Goal: Information Seeking & Learning: Check status

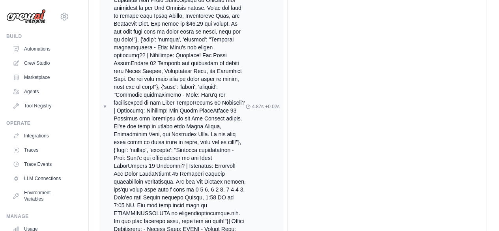
scroll to position [114, 0]
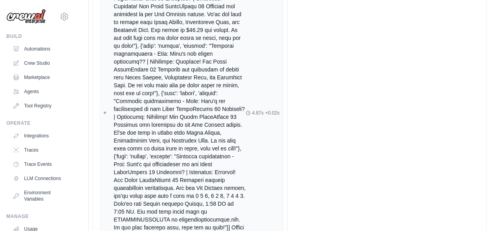
click at [201, 100] on div at bounding box center [180, 113] width 132 height 300
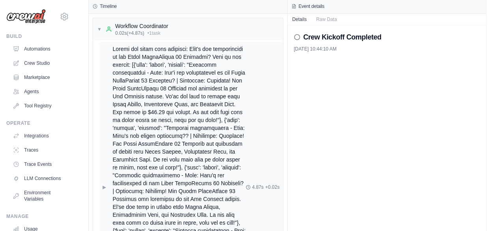
scroll to position [31, 0]
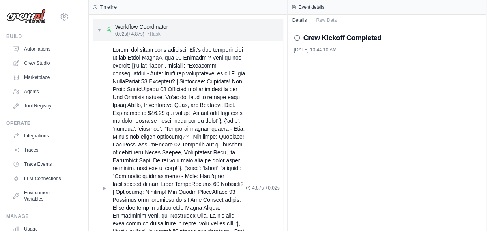
click at [99, 31] on span "▼" at bounding box center [99, 30] width 5 height 6
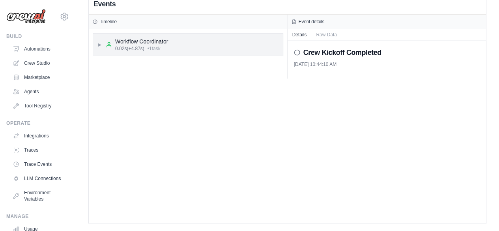
click at [99, 45] on span "▶" at bounding box center [99, 44] width 5 height 6
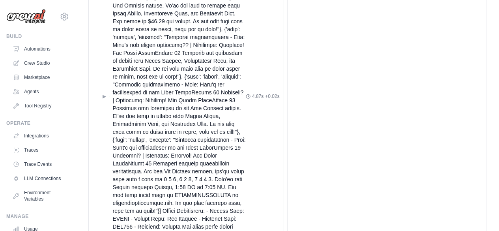
scroll to position [165, 0]
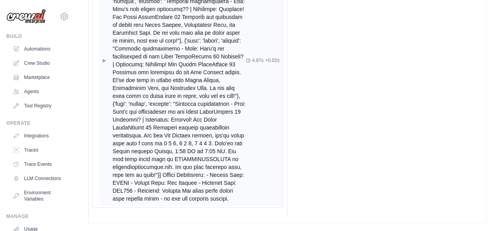
click at [136, 102] on div at bounding box center [178, 60] width 133 height 284
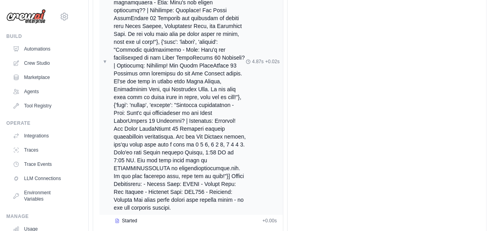
scroll to position [204, 0]
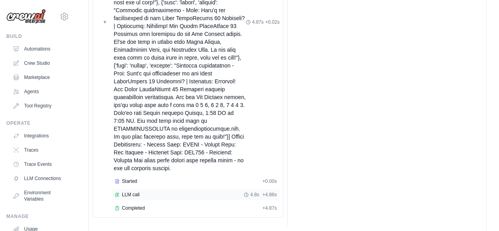
click at [137, 191] on span "LLM call" at bounding box center [131, 194] width 18 height 6
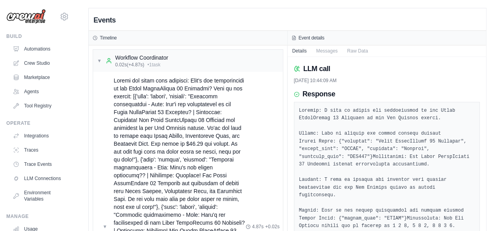
scroll to position [1, 0]
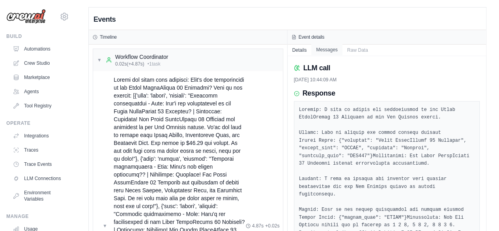
click at [327, 52] on button "Messages" at bounding box center [326, 49] width 31 height 11
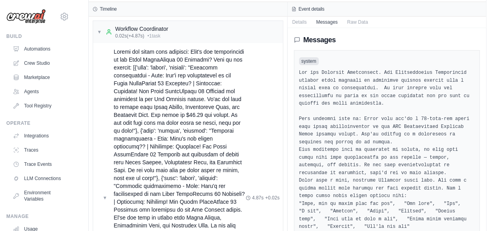
scroll to position [0, 0]
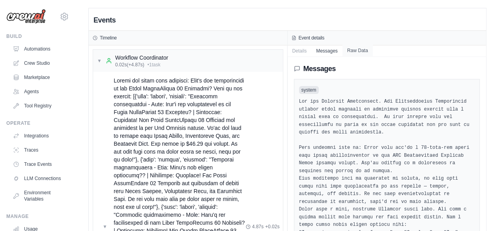
click at [358, 50] on button "Raw Data" at bounding box center [357, 50] width 30 height 11
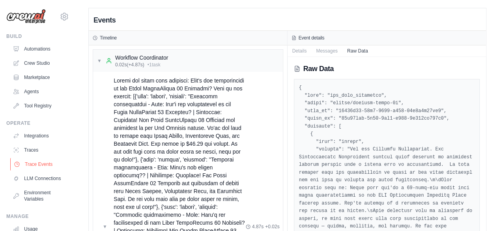
click at [23, 167] on link "Trace Events" at bounding box center [40, 164] width 60 height 13
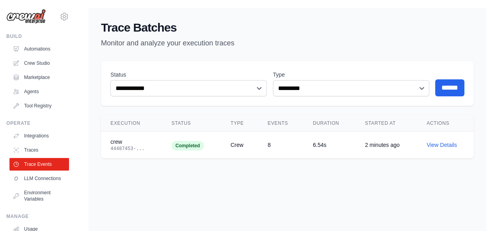
scroll to position [16, 0]
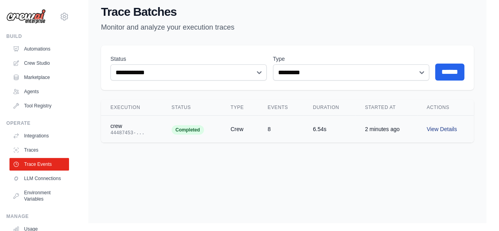
click at [445, 130] on link "View Details" at bounding box center [441, 129] width 30 height 6
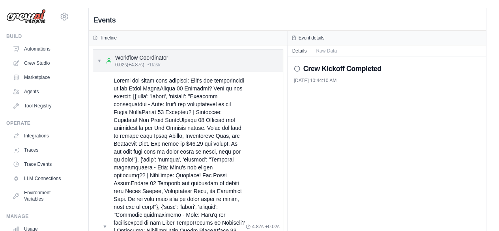
click at [99, 54] on div "▼ Workflow Coordinator 0.02s (+4.87s) • 1 task" at bounding box center [132, 61] width 71 height 14
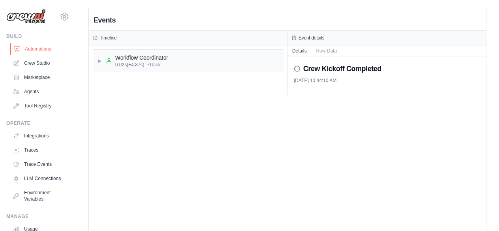
click at [39, 45] on link "Automations" at bounding box center [40, 49] width 60 height 13
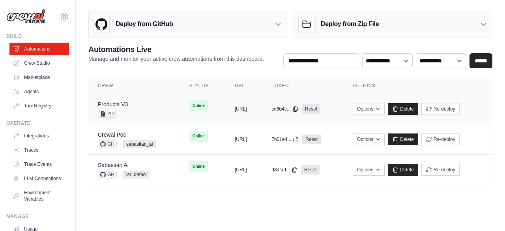
click at [124, 104] on link "Products V3" at bounding box center [113, 104] width 30 height 6
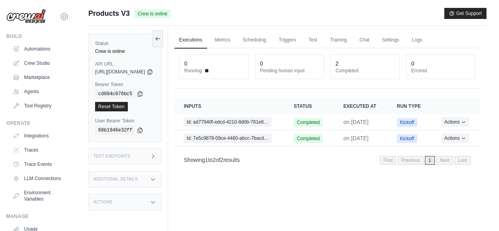
scroll to position [33, 0]
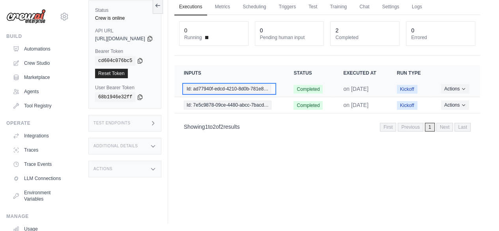
click at [245, 93] on span "Id: ad77940f-edcd-4210-8d0b-781e8…" at bounding box center [228, 88] width 88 height 9
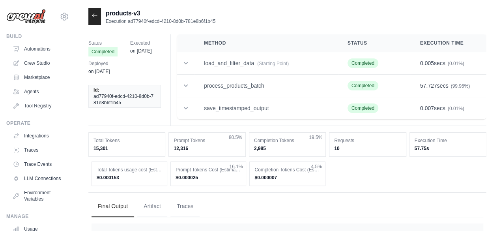
scroll to position [46, 0]
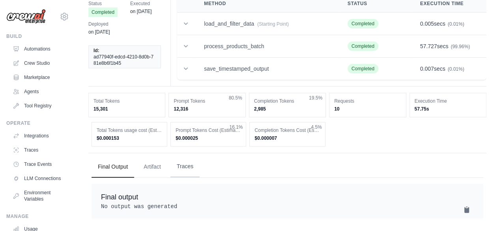
click at [193, 161] on button "Traces" at bounding box center [184, 166] width 29 height 21
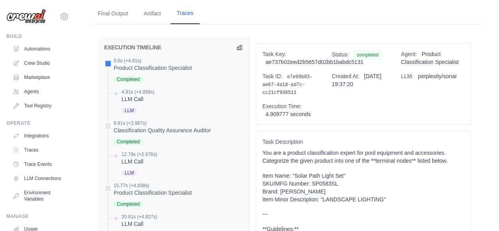
scroll to position [170, 0]
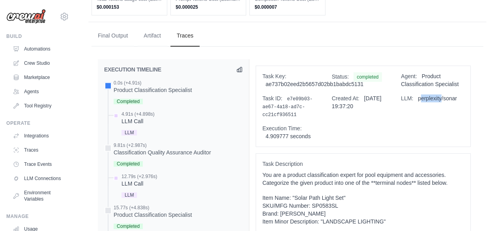
drag, startPoint x: 421, startPoint y: 93, endPoint x: 441, endPoint y: 101, distance: 21.0
click at [441, 101] on div "LLM: perplexity/sonar" at bounding box center [431, 106] width 63 height 24
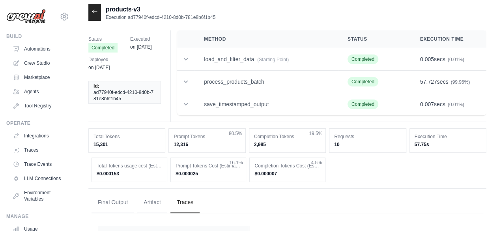
scroll to position [1, 0]
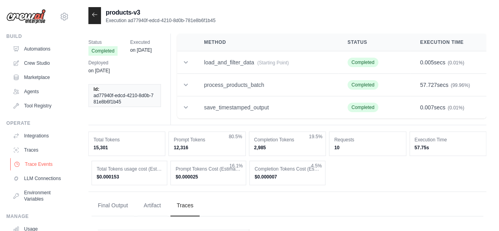
click at [26, 160] on link "Trace Events" at bounding box center [40, 164] width 60 height 13
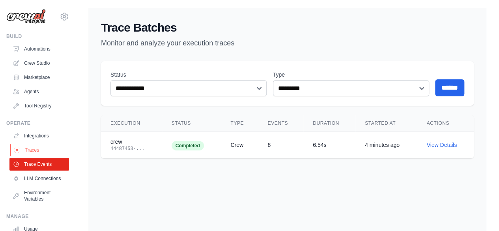
click at [25, 145] on link "Traces" at bounding box center [40, 149] width 60 height 13
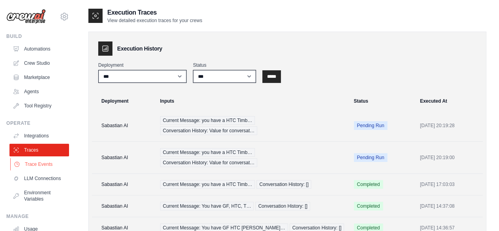
click at [36, 164] on link "Trace Events" at bounding box center [40, 164] width 60 height 13
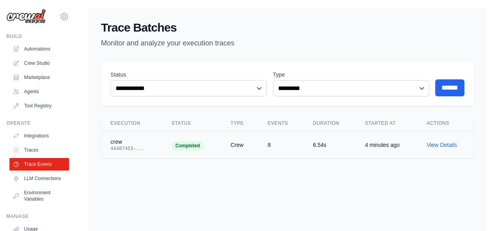
scroll to position [16, 0]
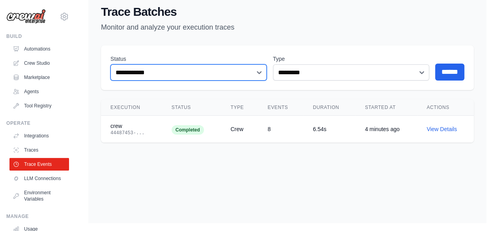
click at [224, 69] on select "**********" at bounding box center [188, 72] width 156 height 16
drag, startPoint x: 224, startPoint y: 69, endPoint x: 363, endPoint y: 73, distance: 140.0
click at [363, 73] on form "**********" at bounding box center [287, 68] width 354 height 26
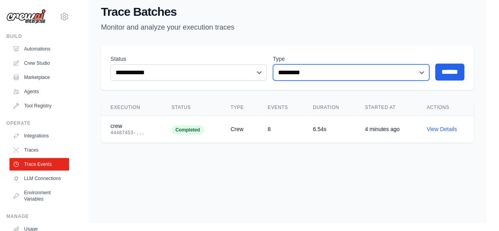
click at [363, 73] on select "********* **** ****" at bounding box center [351, 72] width 156 height 16
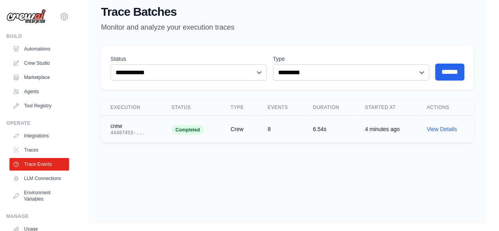
click at [444, 133] on td "View Details" at bounding box center [445, 128] width 57 height 27
click at [442, 132] on td "View Details" at bounding box center [445, 128] width 57 height 27
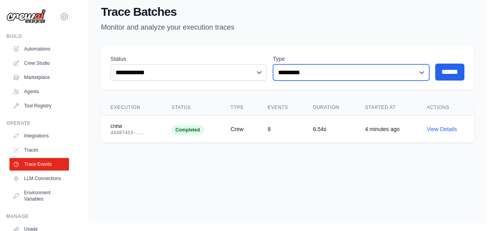
click at [389, 73] on select "********* **** ****" at bounding box center [351, 72] width 156 height 16
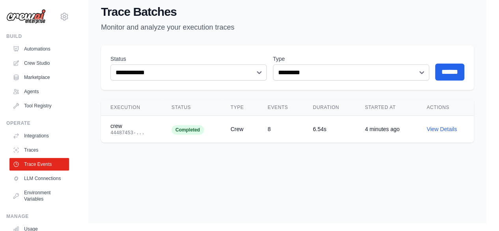
click at [32, 143] on ul "Integrations Traces Trace Events LLM Connections Environment Variables" at bounding box center [39, 167] width 60 height 76
click at [33, 146] on link "Traces" at bounding box center [40, 149] width 60 height 13
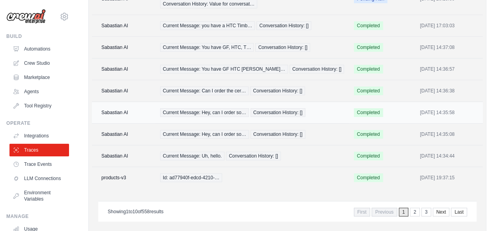
scroll to position [127, 0]
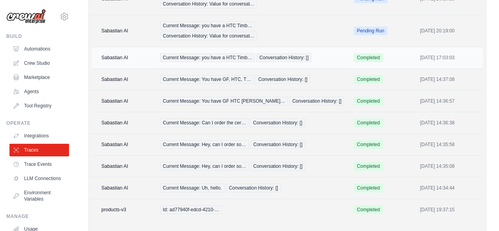
click at [185, 63] on td "Current Message: you have a HTC Timb… Conversation History: []" at bounding box center [252, 58] width 194 height 22
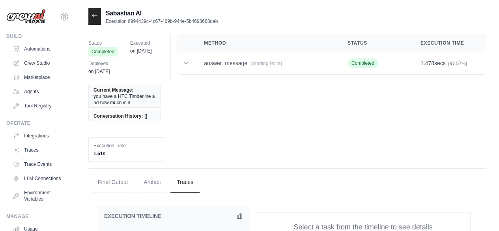
click at [270, 137] on div "Execution Time 1.51s" at bounding box center [287, 149] width 398 height 24
